Goal: Task Accomplishment & Management: Manage account settings

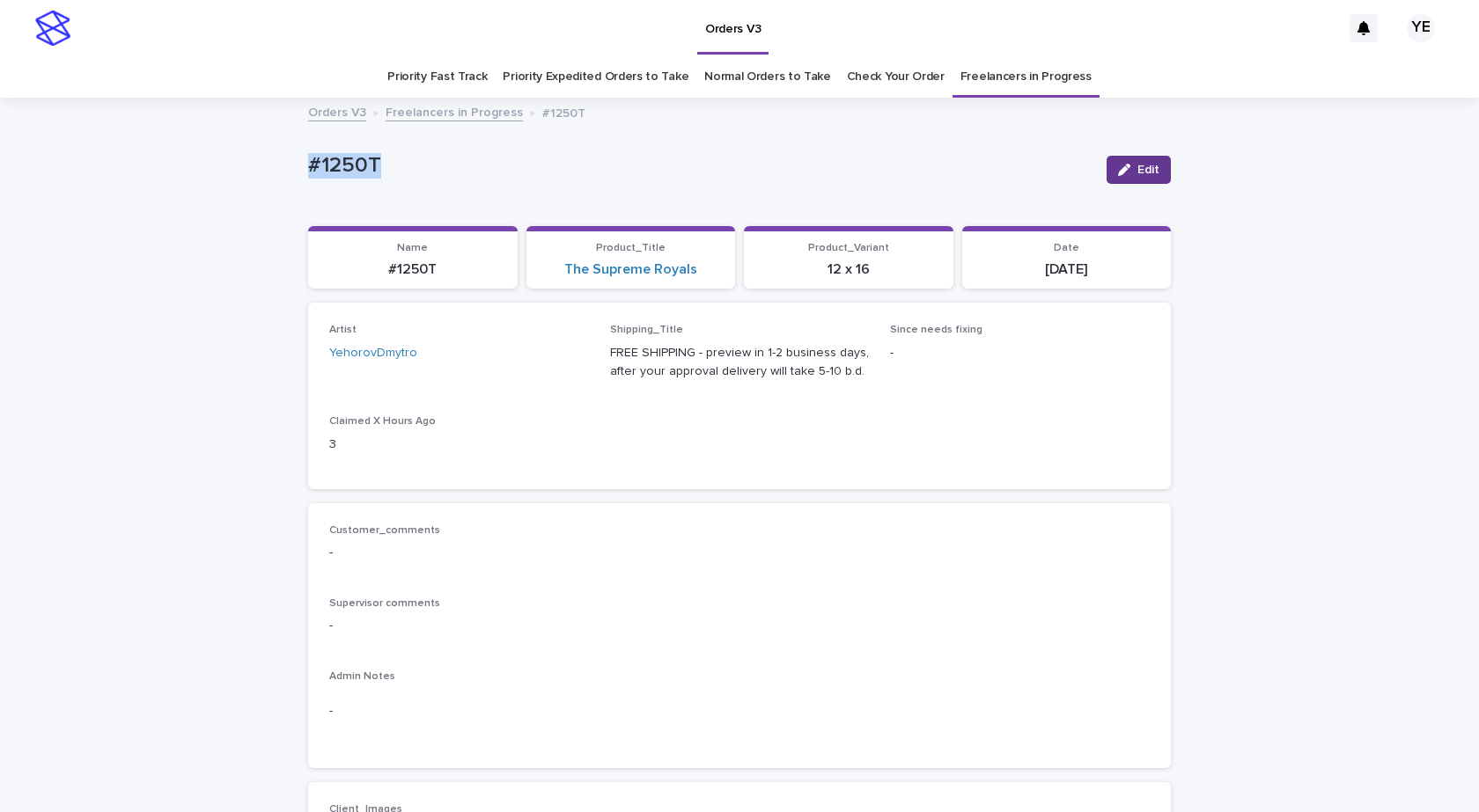
click at [1129, 170] on div "button" at bounding box center [1127, 169] width 19 height 12
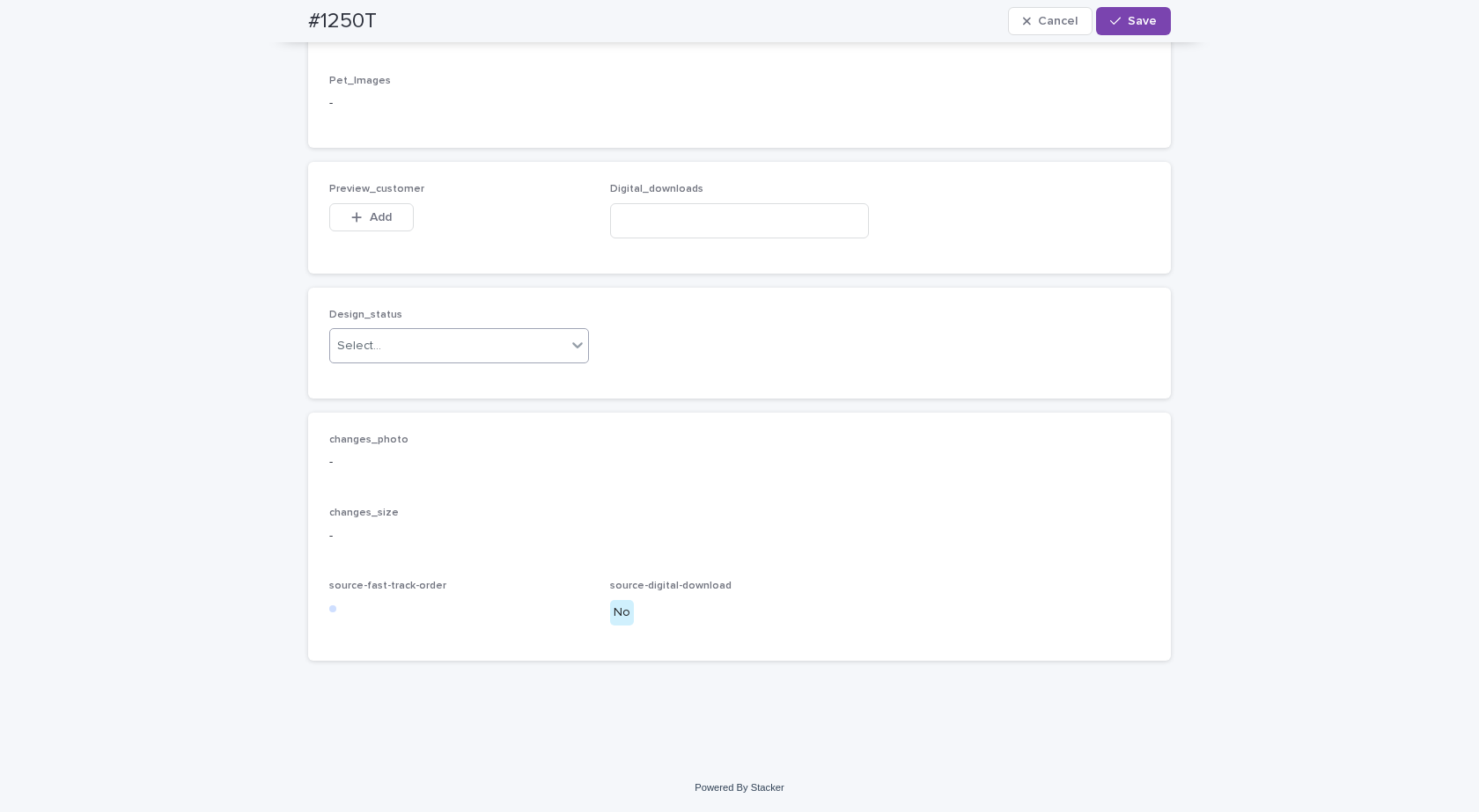
scroll to position [1193, 0]
click at [380, 347] on div "Select..." at bounding box center [447, 346] width 236 height 29
click at [341, 382] on div "Uploaded" at bounding box center [452, 379] width 258 height 31
click at [358, 231] on div "Add" at bounding box center [371, 220] width 85 height 35
click at [360, 222] on button "Add" at bounding box center [371, 217] width 85 height 28
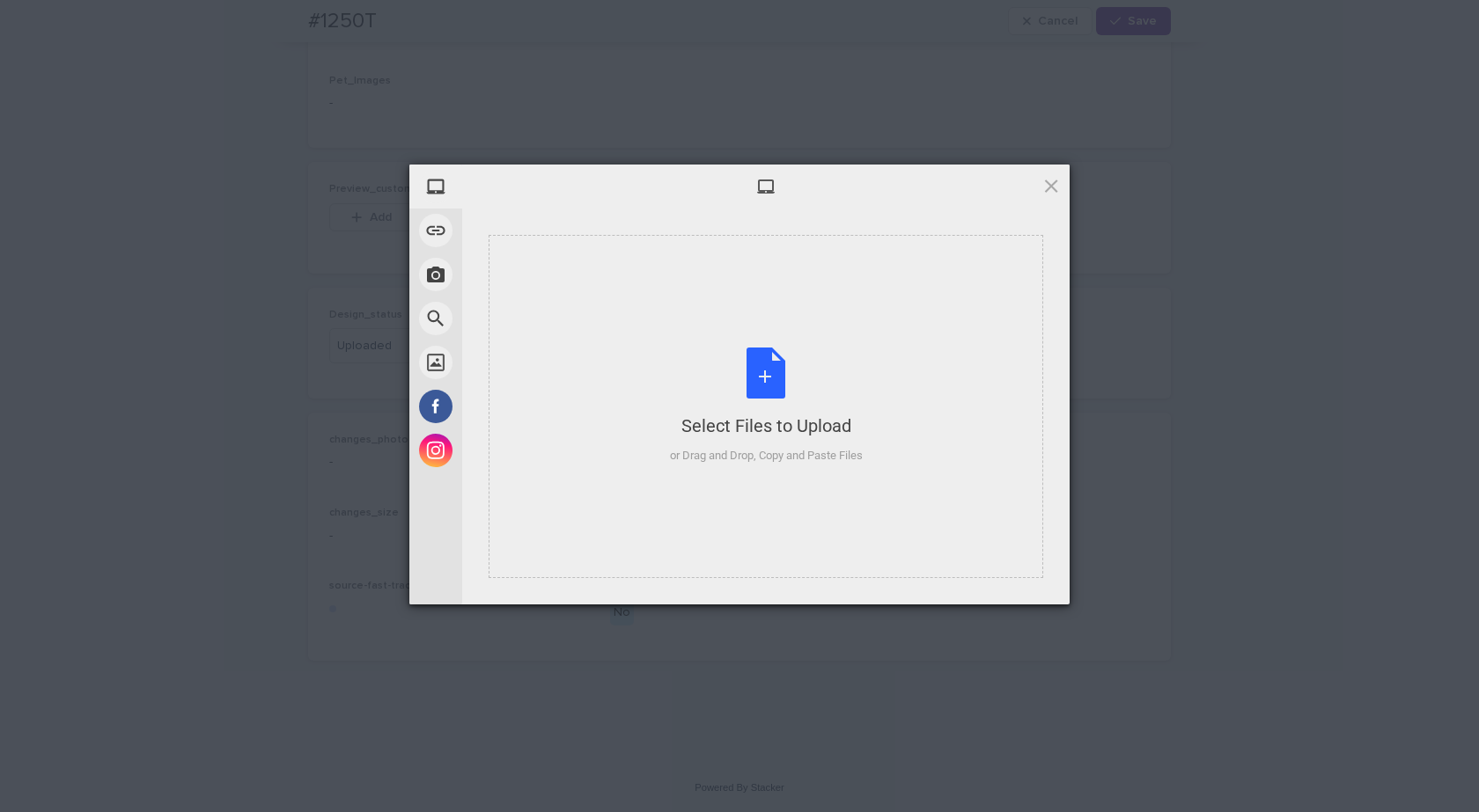
click at [776, 401] on div "Select Files to Upload or Drag and Drop, Copy and Paste Files" at bounding box center [765, 406] width 192 height 118
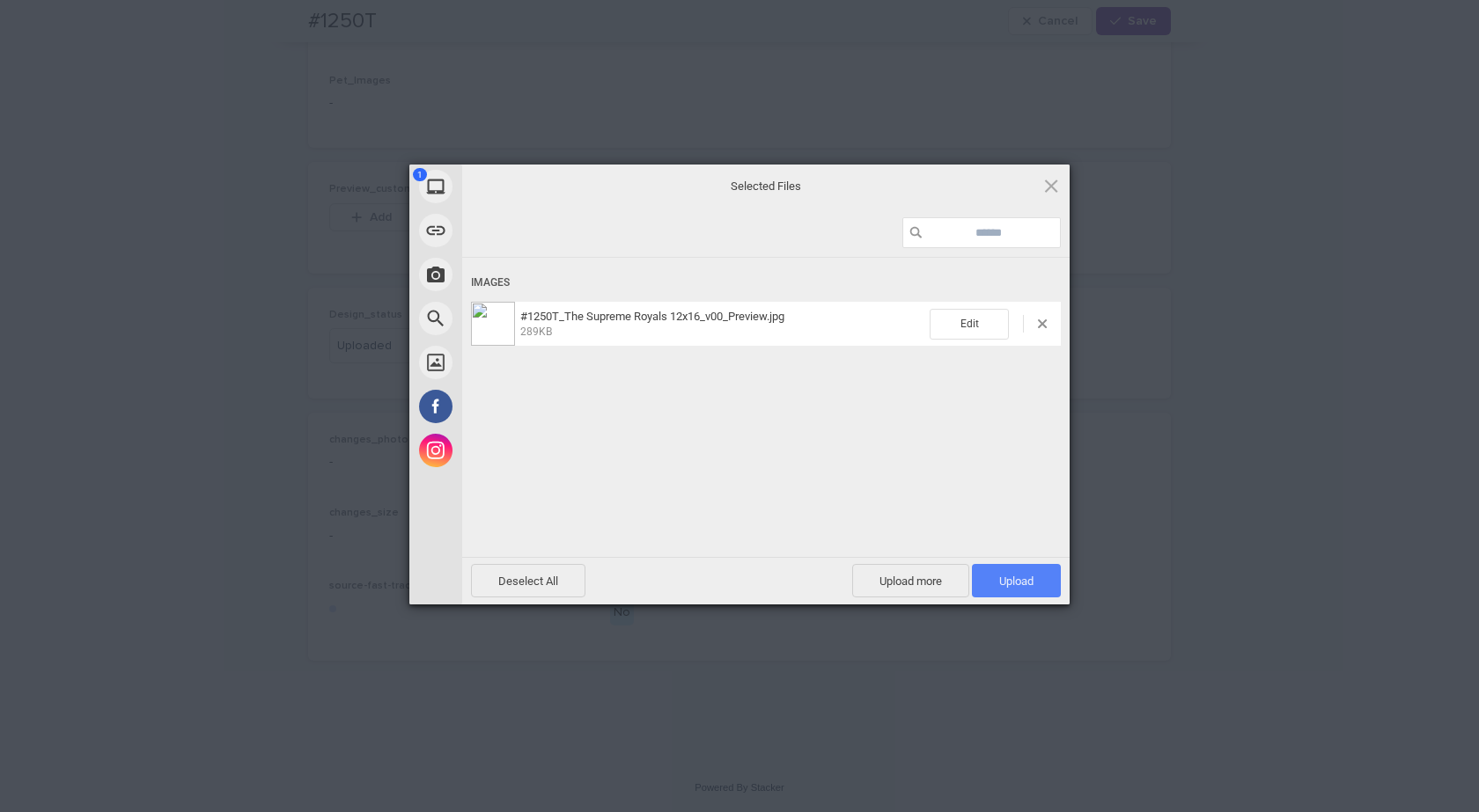
click at [1032, 588] on span "Upload 1" at bounding box center [1016, 581] width 89 height 34
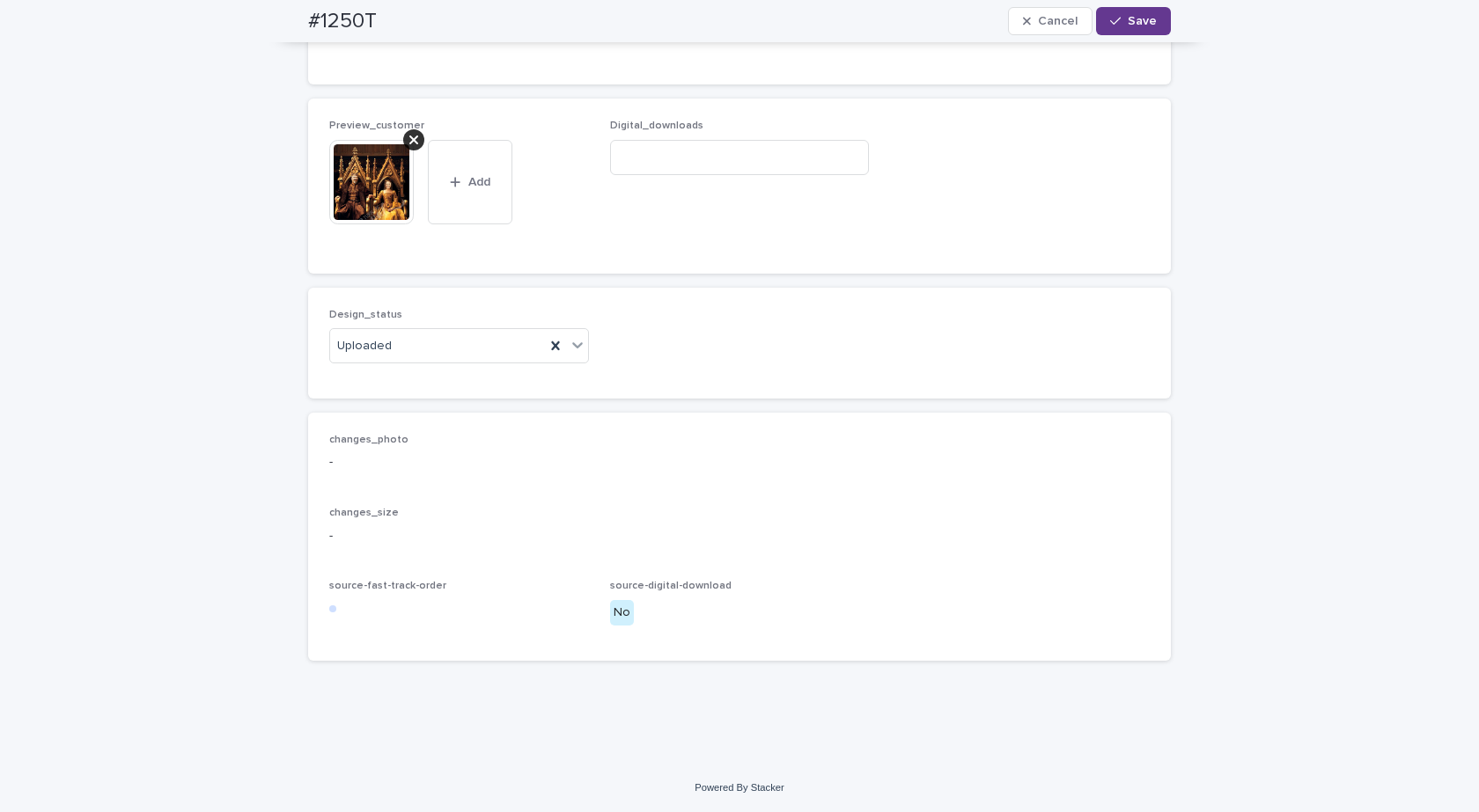
click at [1128, 16] on span "Save" at bounding box center [1142, 21] width 29 height 12
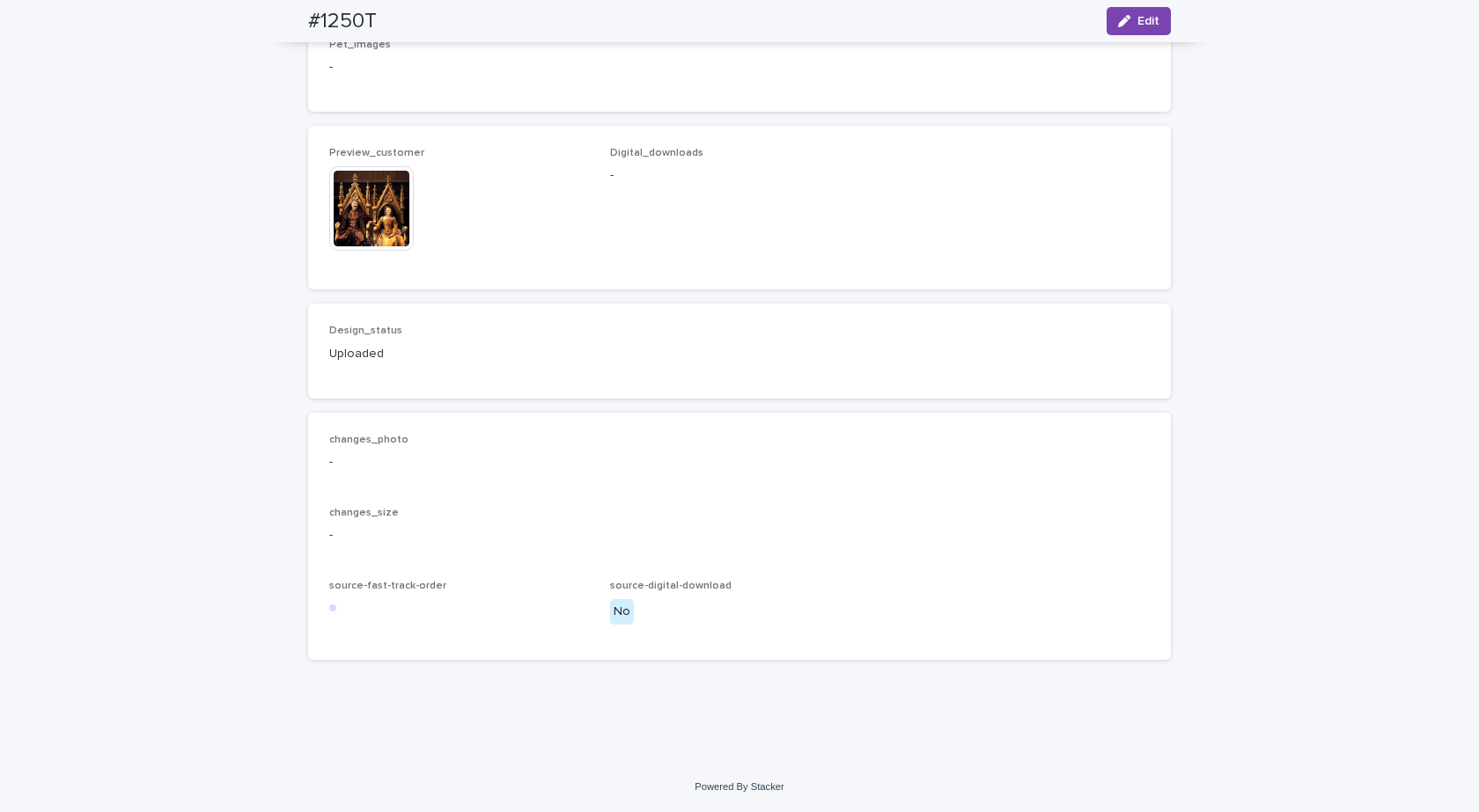
click at [386, 217] on img at bounding box center [371, 208] width 85 height 85
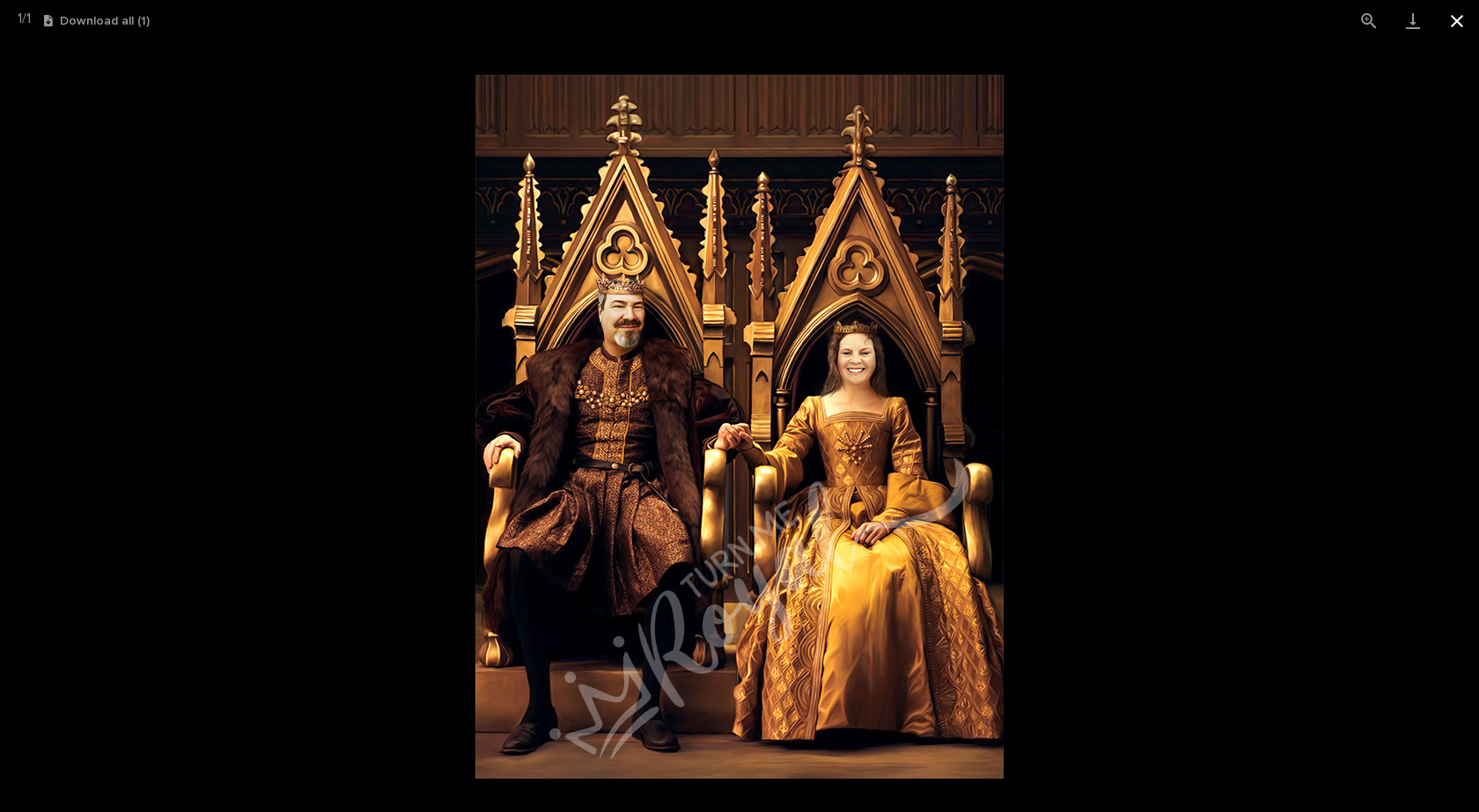
click at [1456, 16] on button "Close gallery" at bounding box center [1457, 21] width 44 height 42
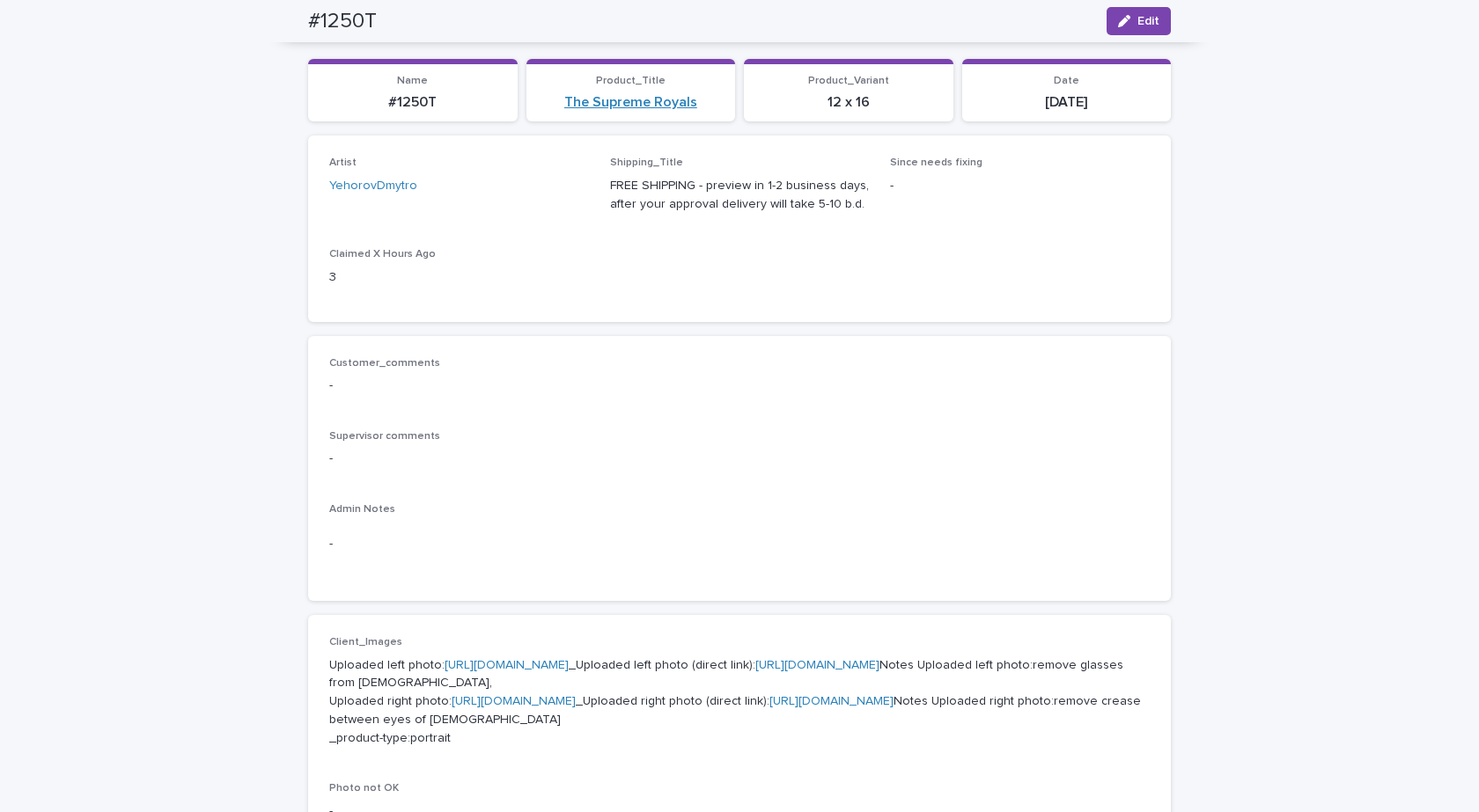
scroll to position [0, 0]
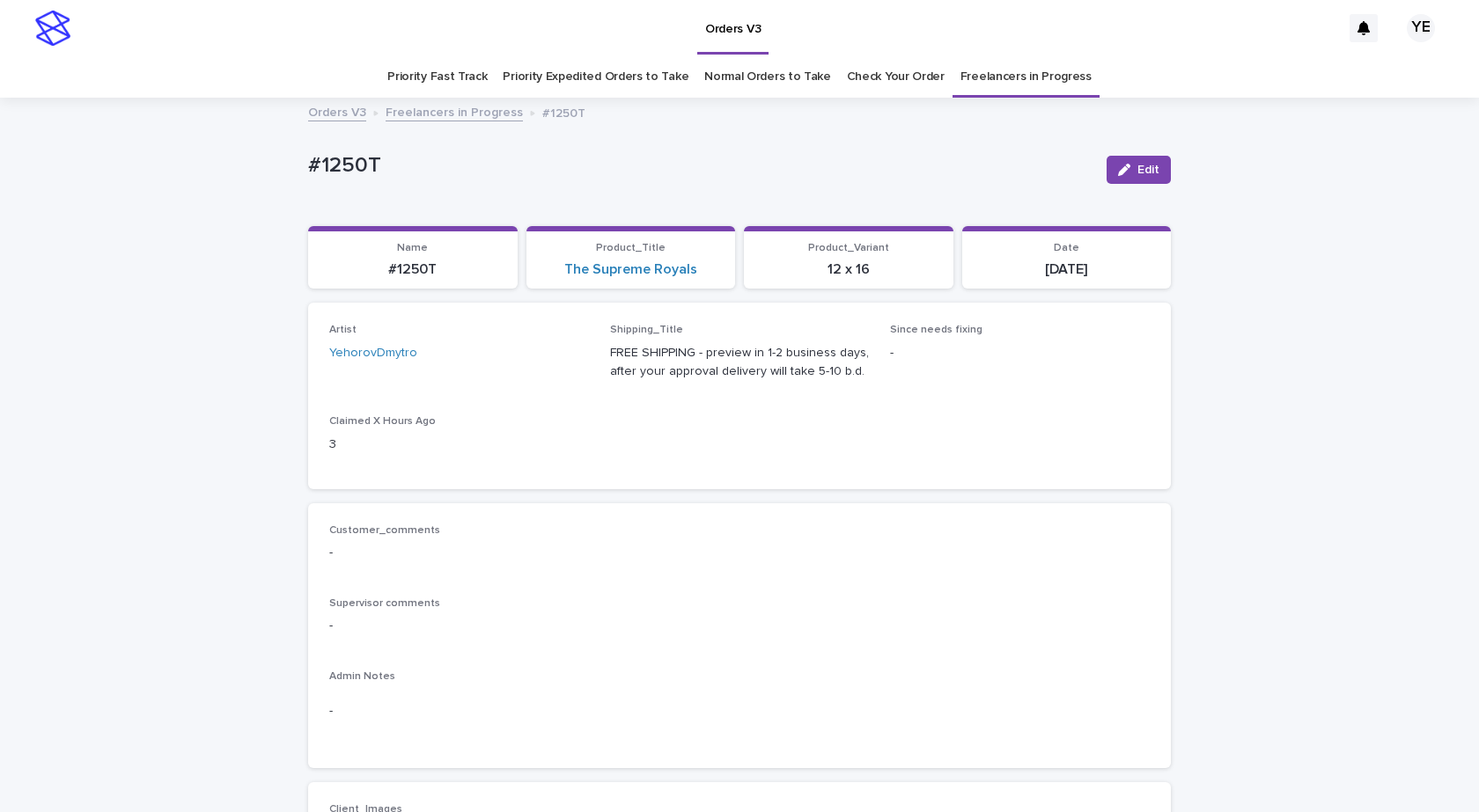
click at [460, 114] on link "Freelancers in Progress" at bounding box center [454, 112] width 138 height 20
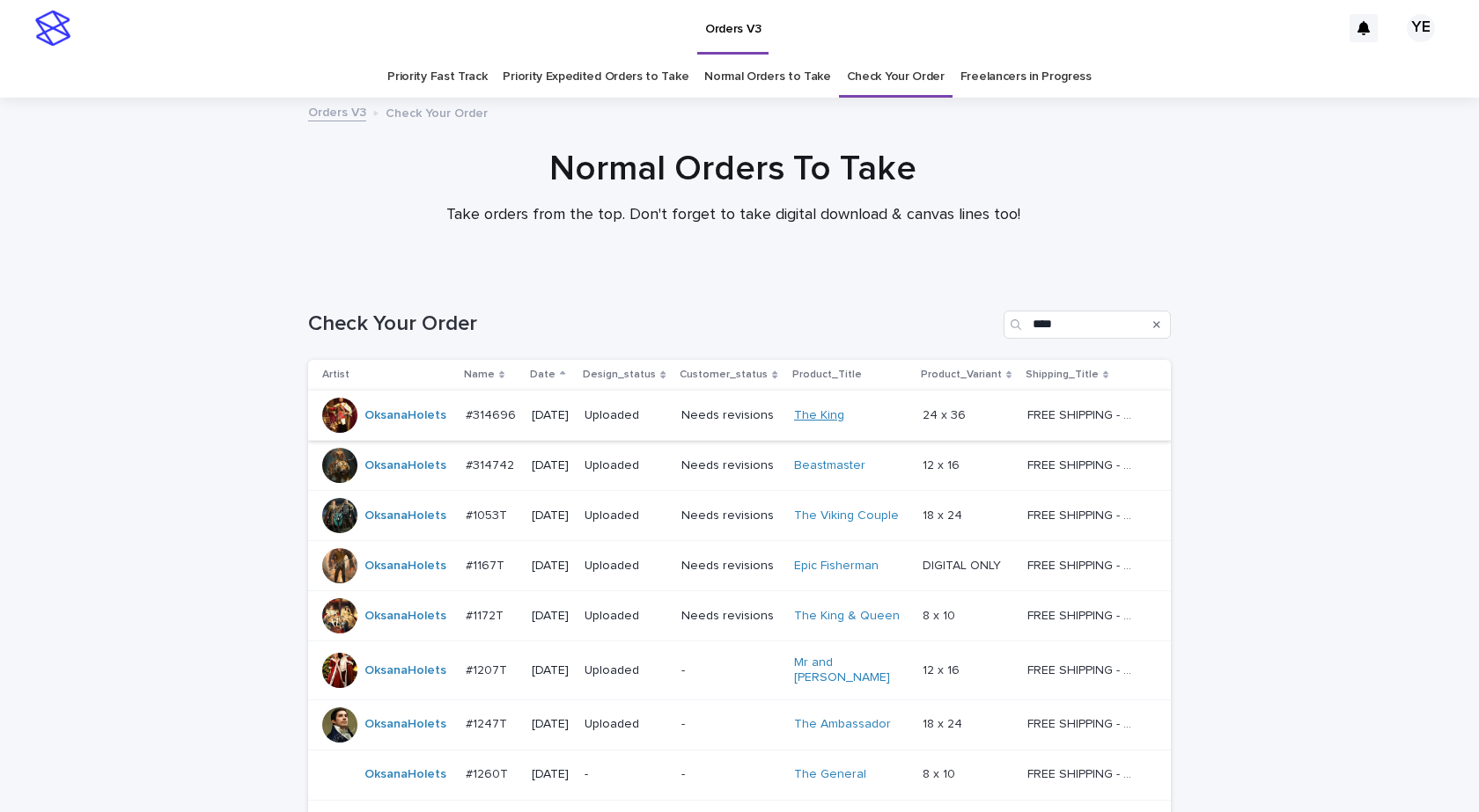
scroll to position [230, 0]
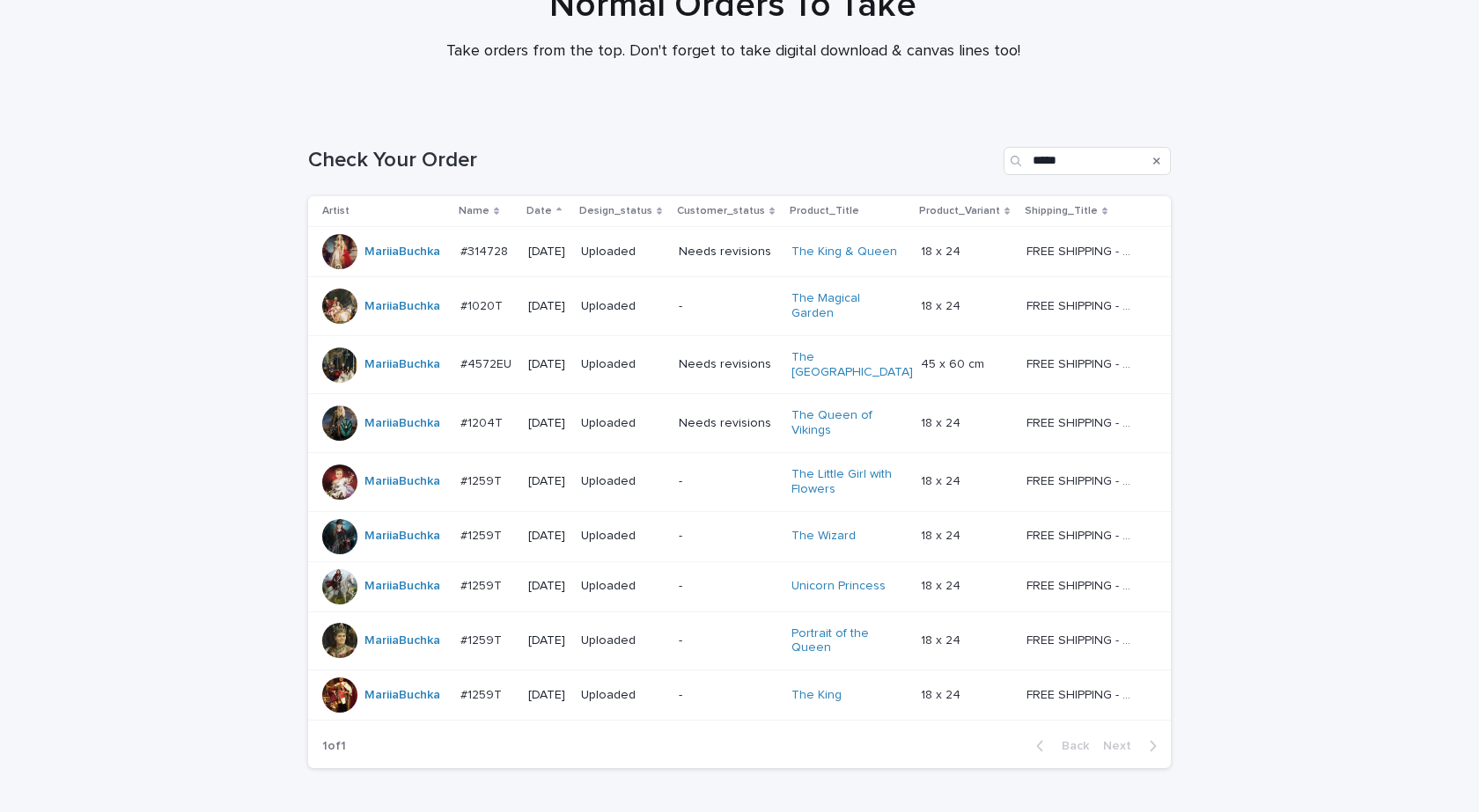
scroll to position [255, 0]
